Goal: Transaction & Acquisition: Purchase product/service

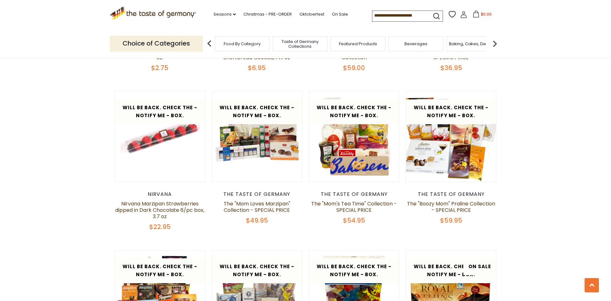
scroll to position [508, 0]
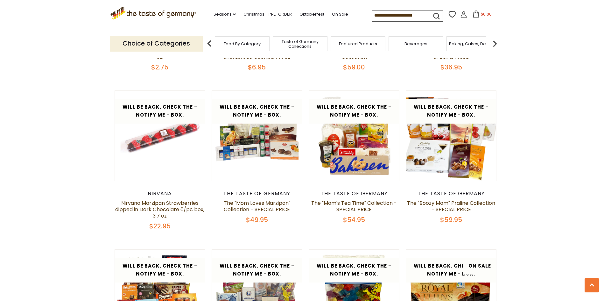
click at [274, 174] on link at bounding box center [257, 136] width 76 height 76
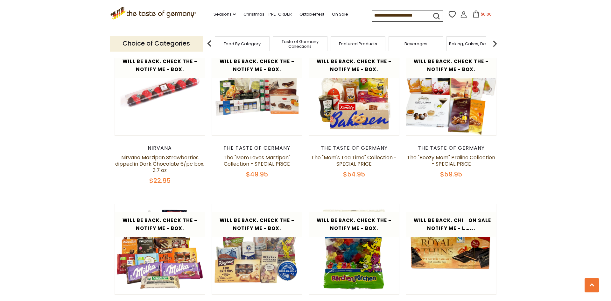
scroll to position [555, 0]
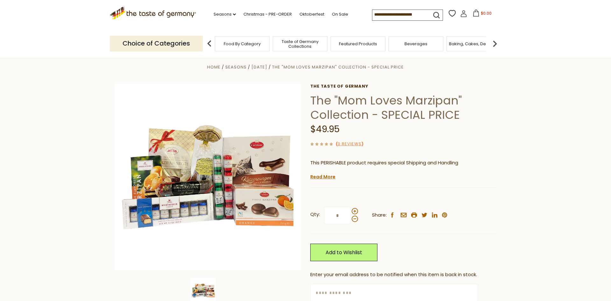
scroll to position [6, 0]
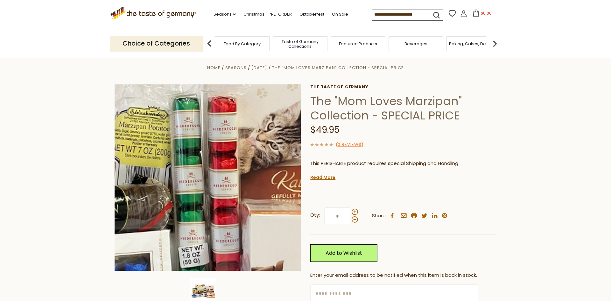
click at [230, 195] on img at bounding box center [208, 177] width 186 height 186
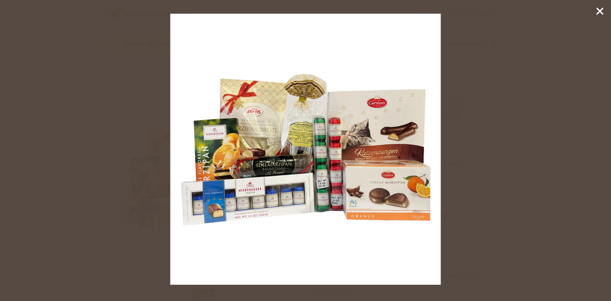
click at [600, 12] on line at bounding box center [600, 11] width 6 height 6
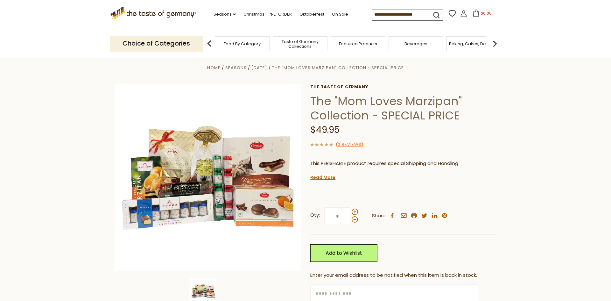
click at [600, 12] on section ".st0{fill:#EDD300;} .st1{fill:#D33E21;} .st0{fill:#EDD300;} .st1{fill:#D33E21;}…" at bounding box center [305, 14] width 611 height 29
click at [209, 43] on img at bounding box center [209, 43] width 13 height 13
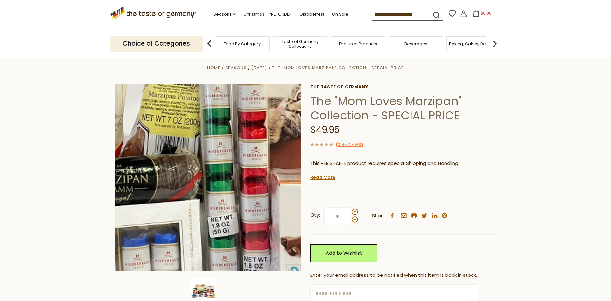
click at [218, 207] on img at bounding box center [208, 177] width 186 height 186
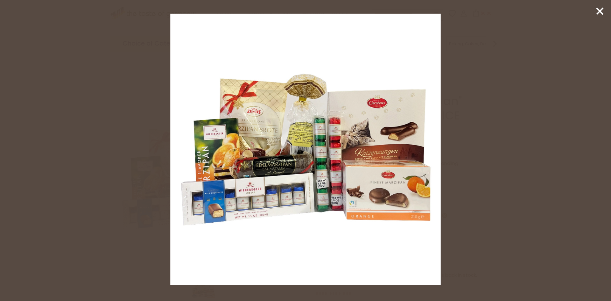
click at [601, 12] on line at bounding box center [600, 11] width 6 height 6
